Goal: Task Accomplishment & Management: Manage account settings

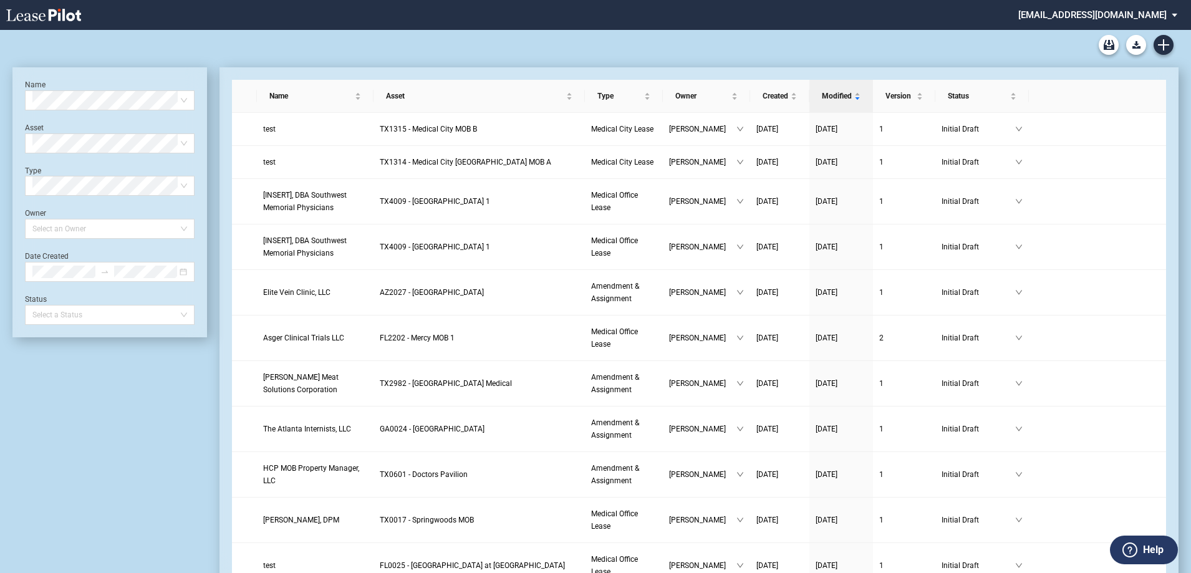
click at [1088, 14] on md-select "srichard@healthpeak.com Change Password 2-Factor Authentication Form Management…" at bounding box center [1102, 14] width 171 height 28
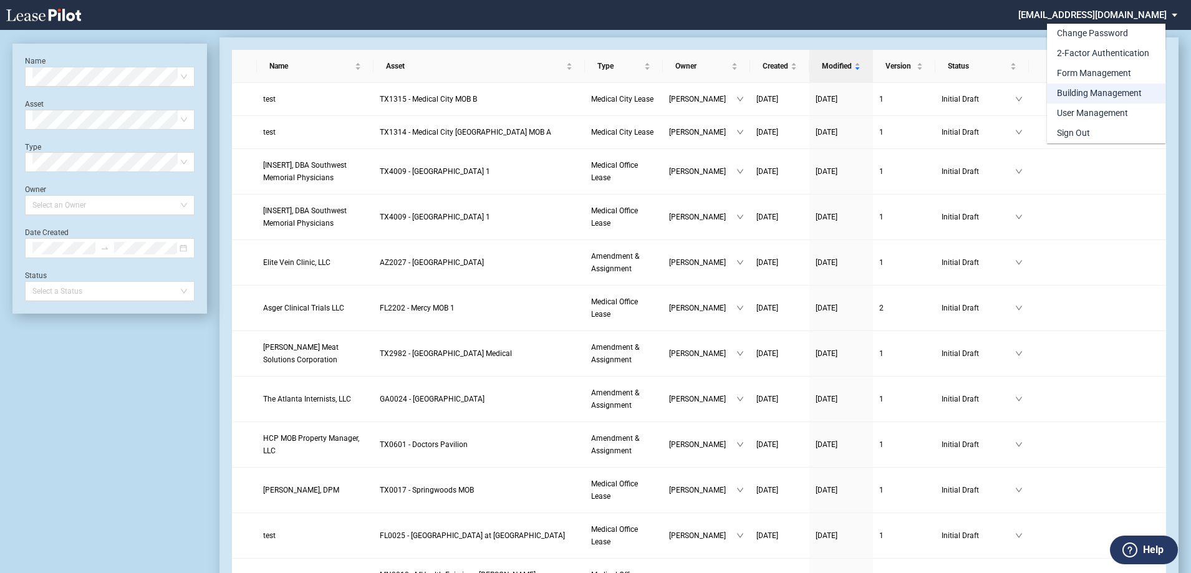
click at [1103, 95] on div "Building Management" at bounding box center [1099, 93] width 85 height 12
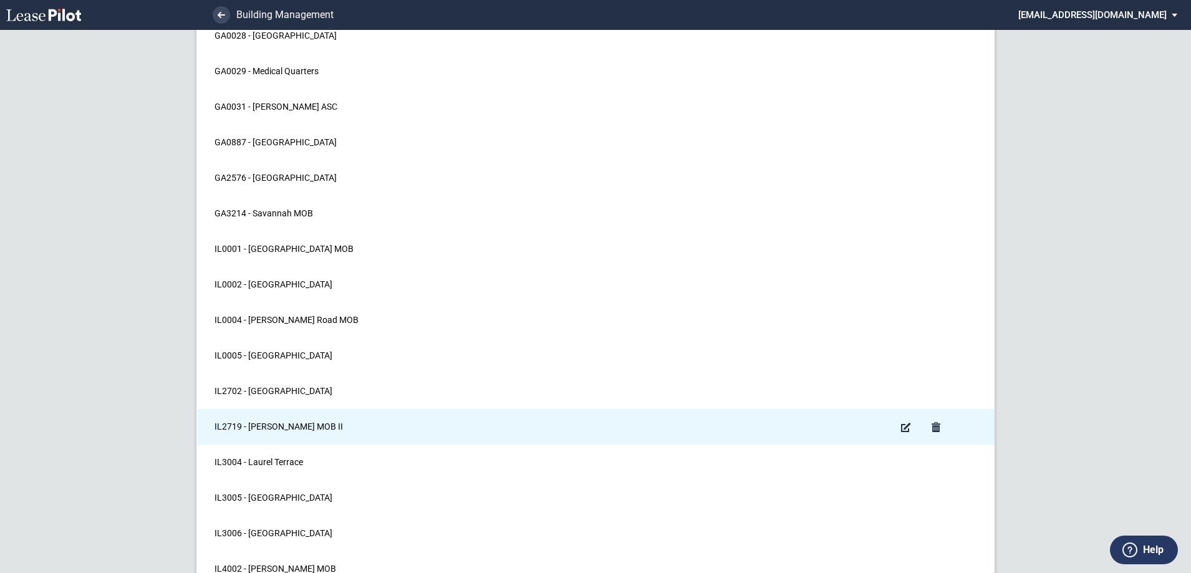
scroll to position [9919, 0]
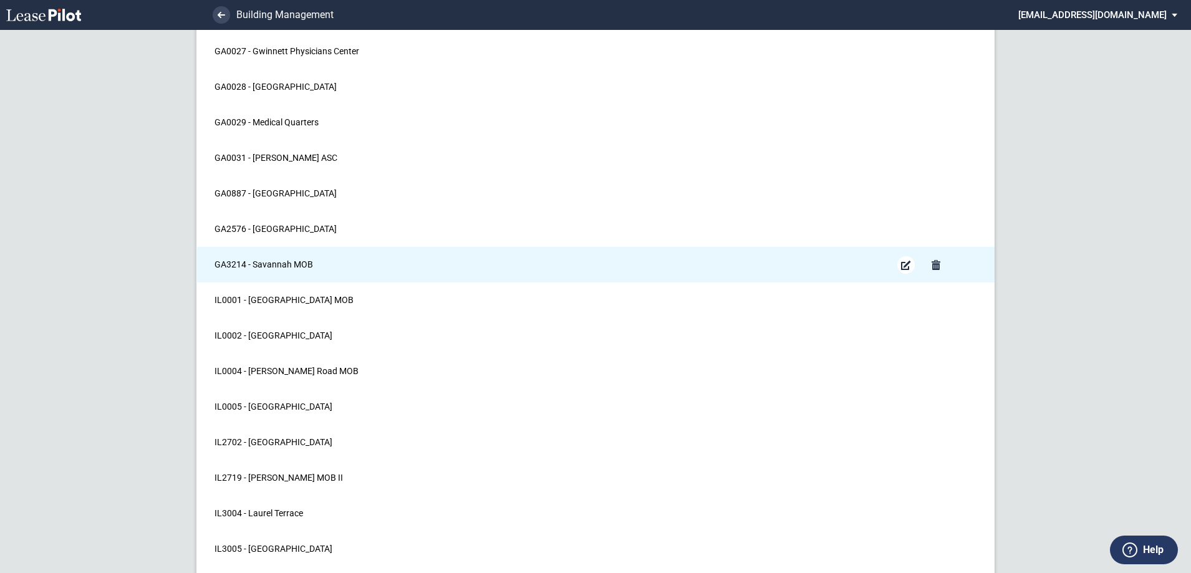
click at [907, 266] on md-icon "Edit Building" at bounding box center [905, 264] width 15 height 15
